Goal: Task Accomplishment & Management: Use online tool/utility

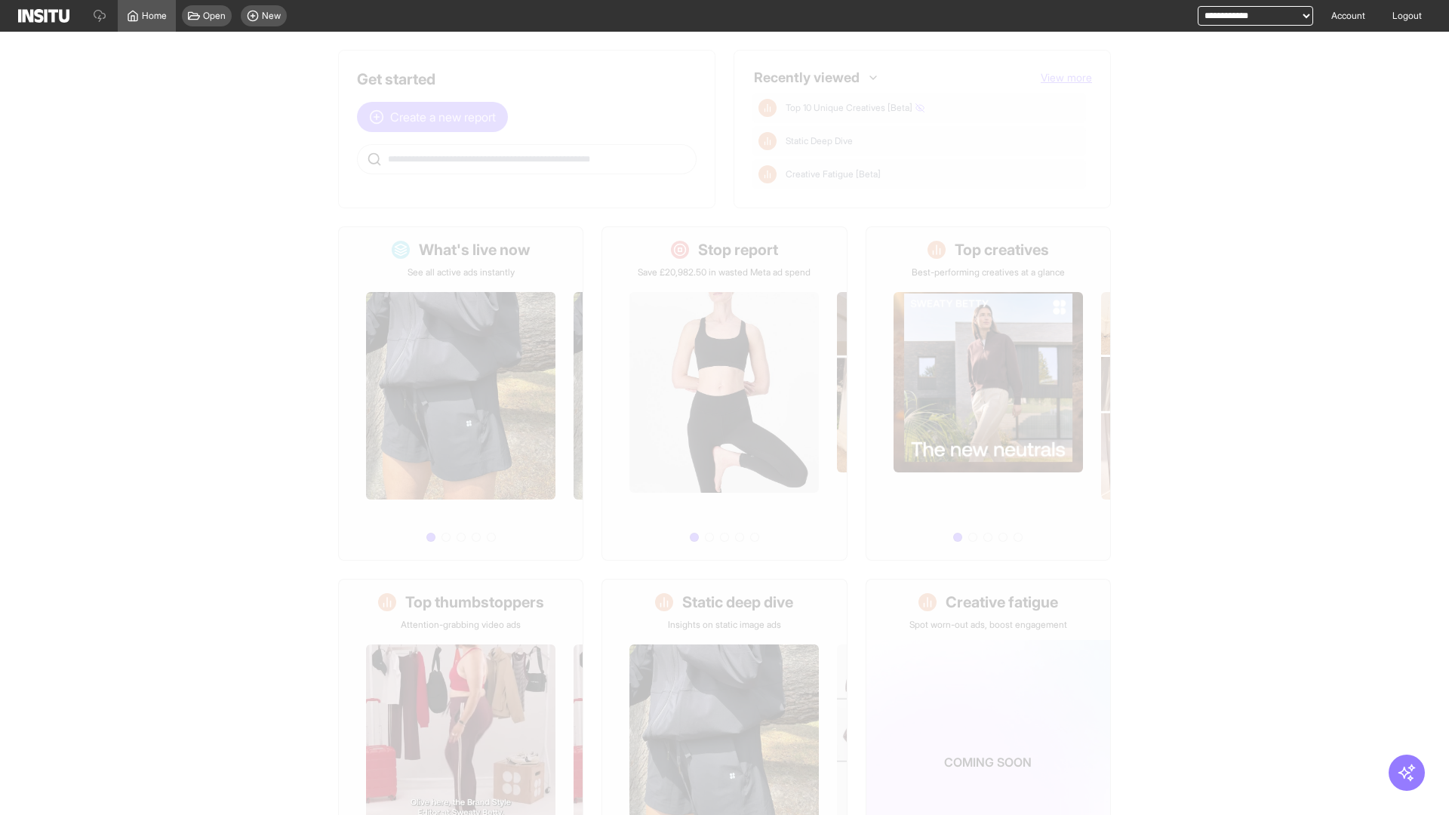
click at [436, 117] on span "Create a new report" at bounding box center [443, 117] width 106 height 18
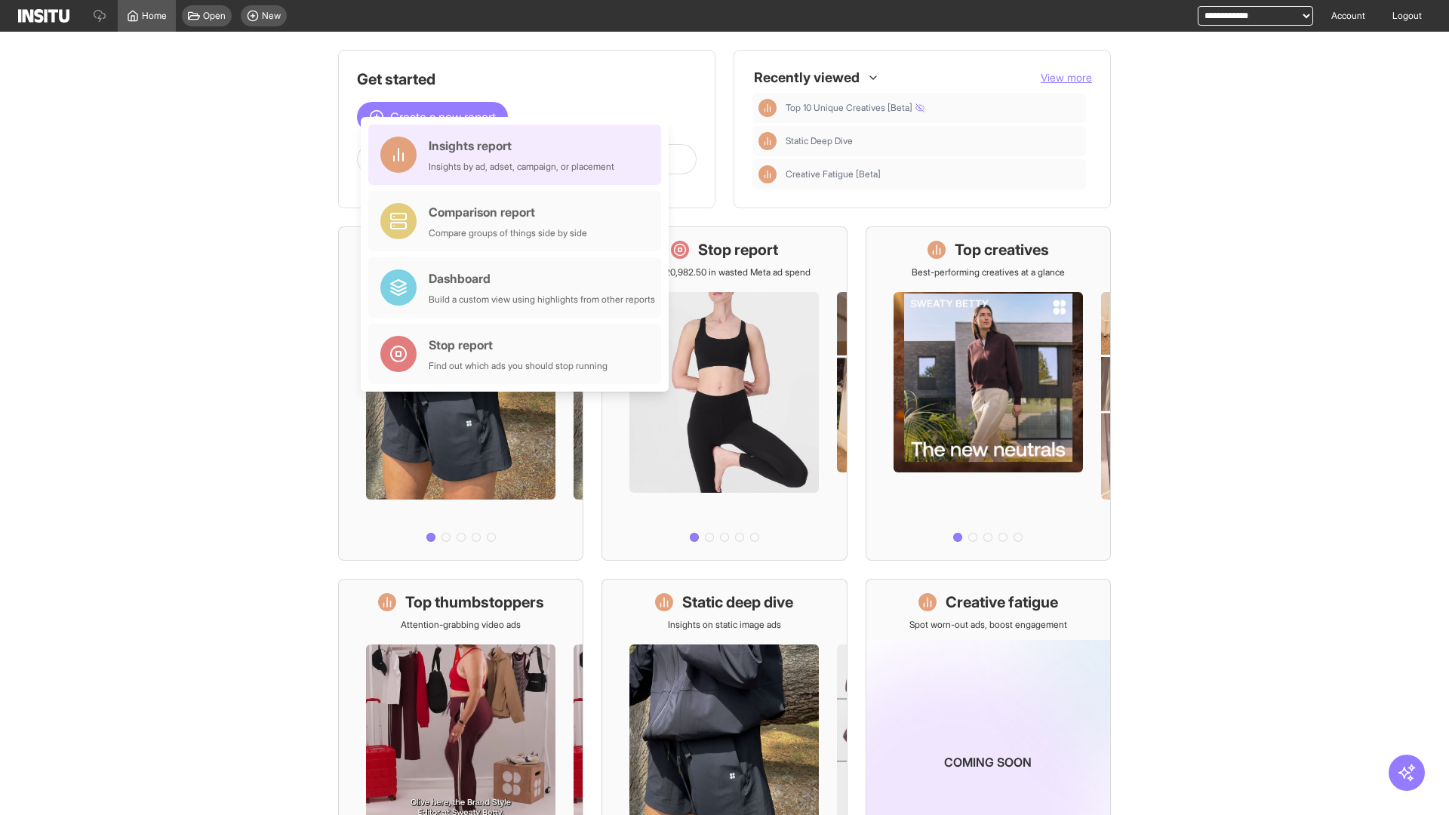
click at [519, 155] on div "Insights report Insights by ad, adset, campaign, or placement" at bounding box center [522, 155] width 186 height 36
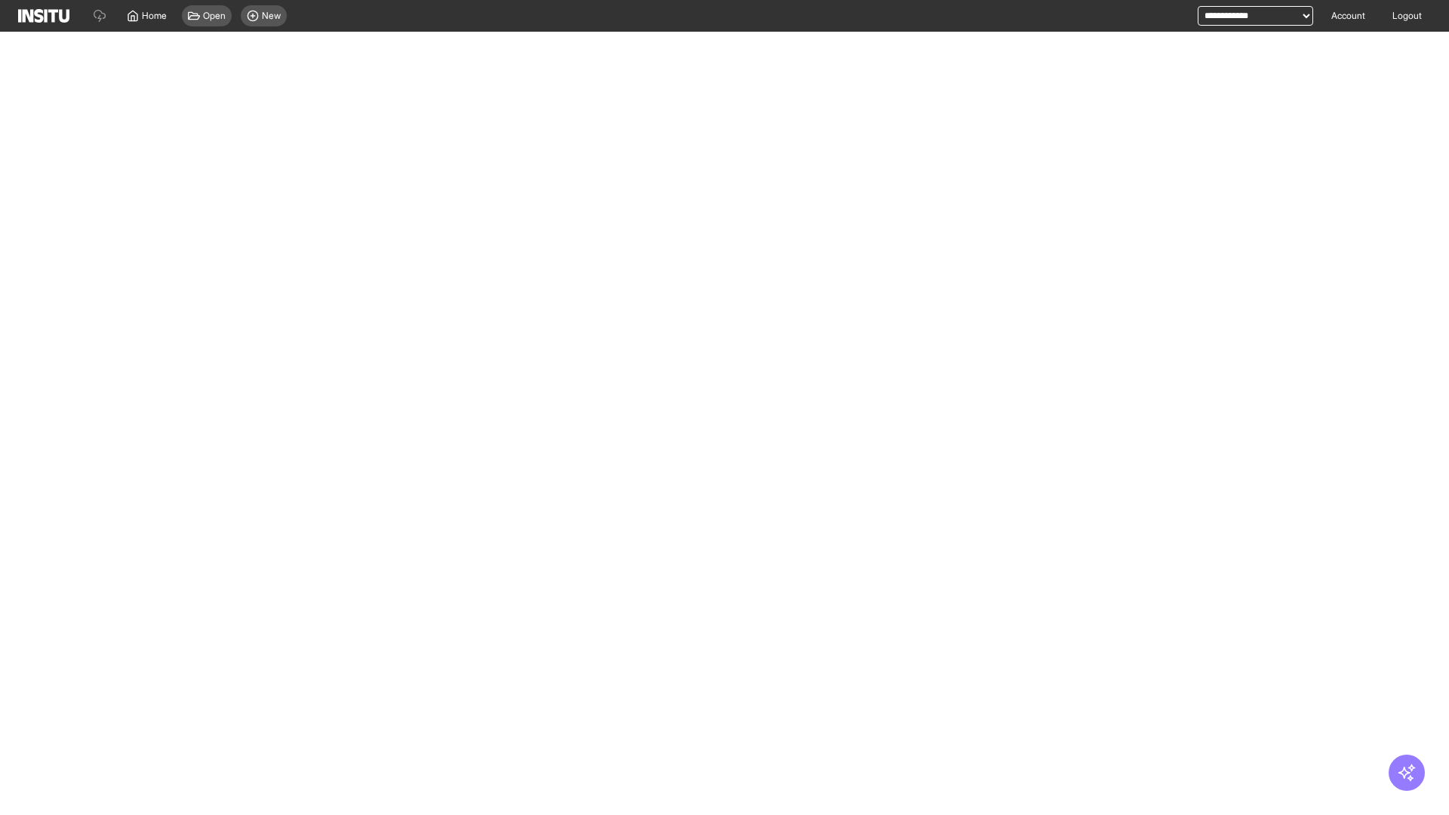
select select "**"
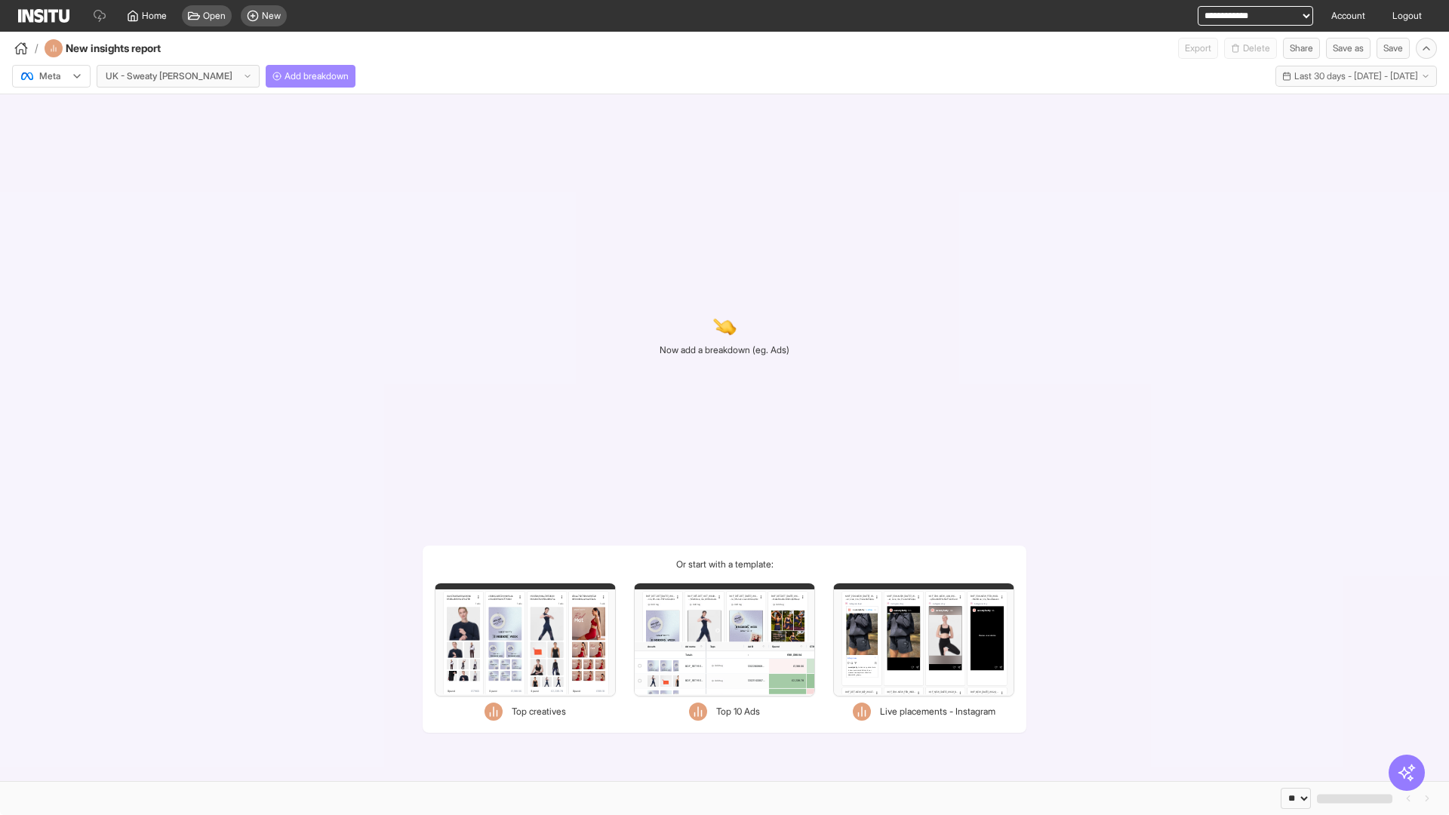
click at [285, 76] on span "Add breakdown" at bounding box center [317, 76] width 64 height 12
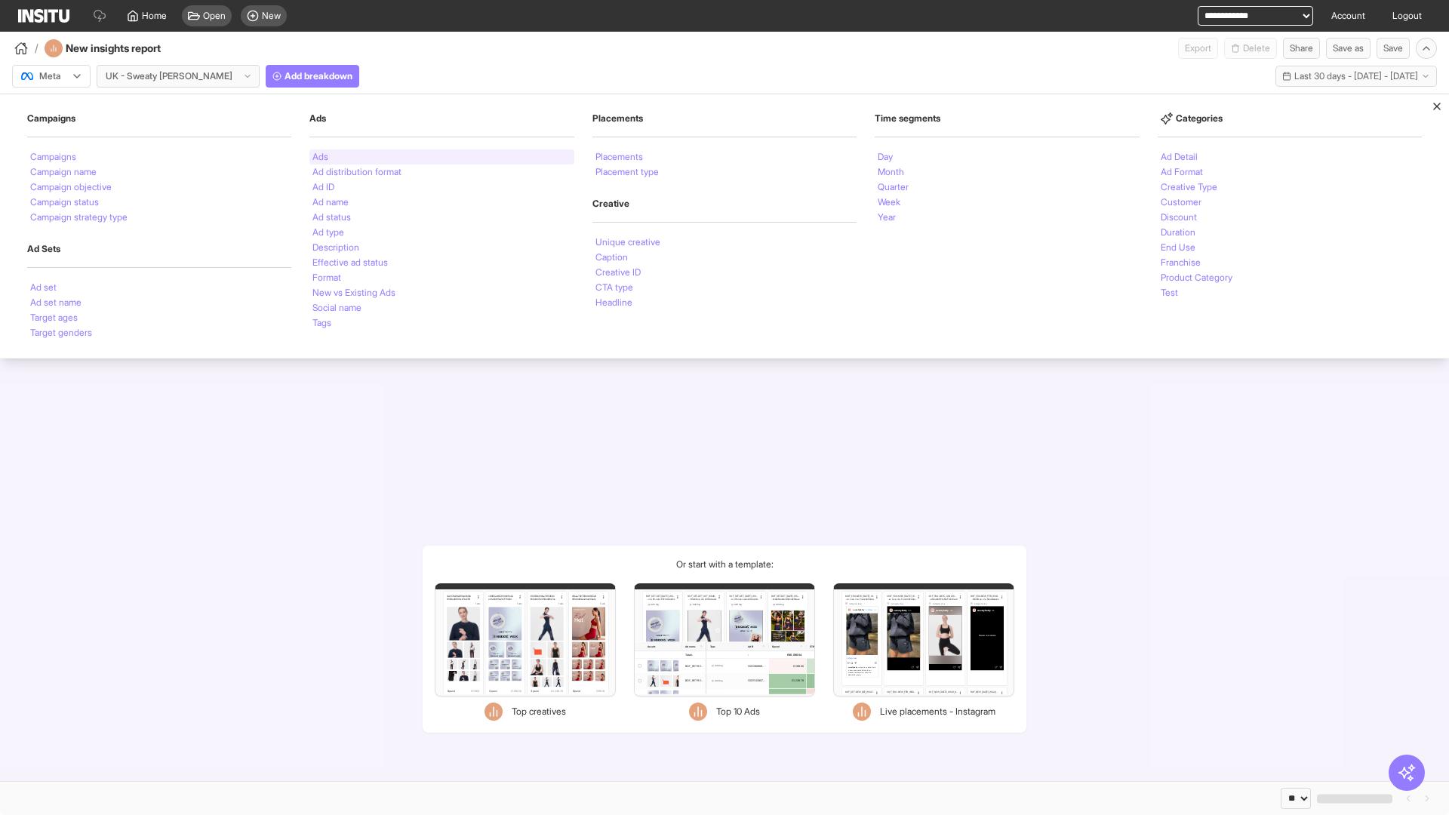
click at [320, 157] on li "Ads" at bounding box center [321, 156] width 16 height 9
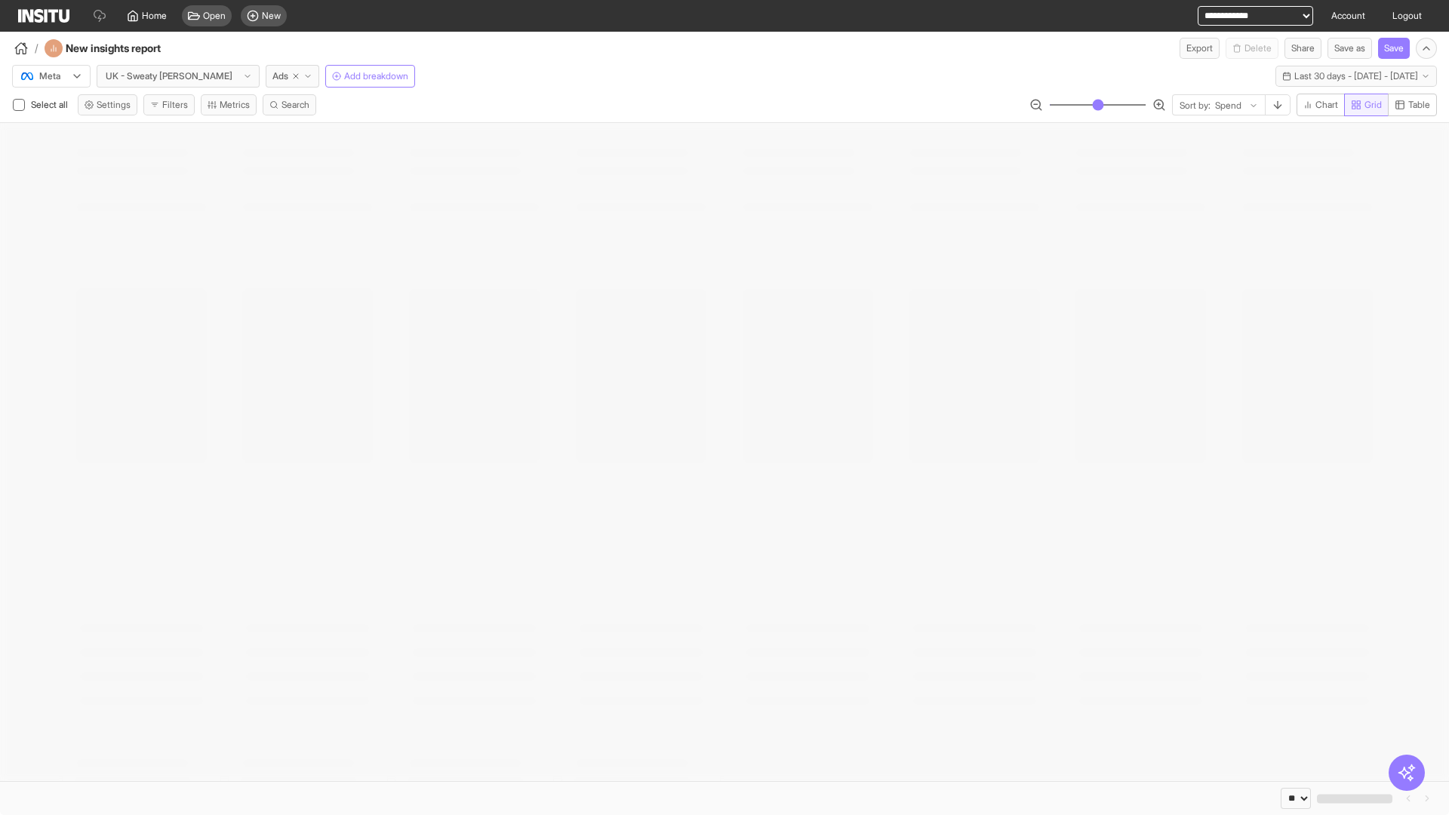
click at [1365, 105] on span "Grid" at bounding box center [1373, 105] width 17 height 12
